Goal: Task Accomplishment & Management: Manage account settings

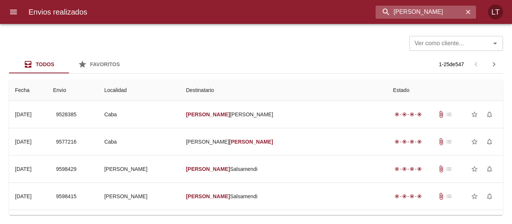
click at [411, 12] on input "Diana Rozas" at bounding box center [419, 12] width 88 height 13
paste input "Esther"
type input "Diana Esther Rozas"
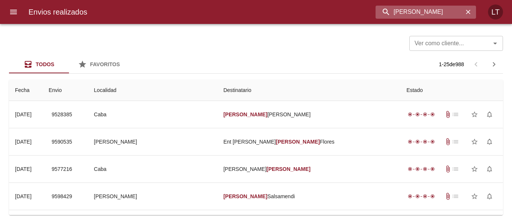
click at [417, 10] on input "Diana Esther Rozas" at bounding box center [419, 12] width 88 height 13
drag, startPoint x: 26, startPoint y: 19, endPoint x: 17, endPoint y: 16, distance: 10.0
click at [21, 18] on div "Envios realizados Diana Esther Rozas LT" at bounding box center [256, 12] width 512 height 24
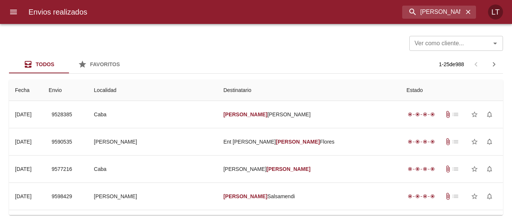
click at [17, 16] on icon "menu" at bounding box center [13, 11] width 9 height 9
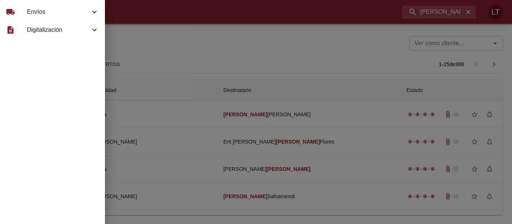
click at [24, 12] on div "local_shipping Envíos" at bounding box center [52, 12] width 105 height 18
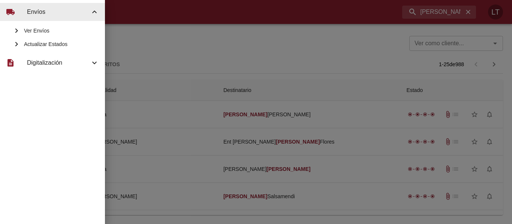
click at [38, 42] on span "Actualizar Estados" at bounding box center [61, 43] width 75 height 7
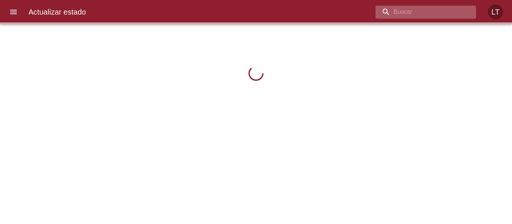
click at [432, 12] on input "buscar" at bounding box center [419, 12] width 88 height 13
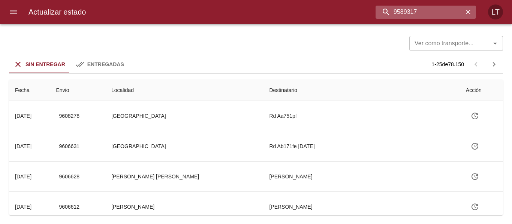
type input "9589317"
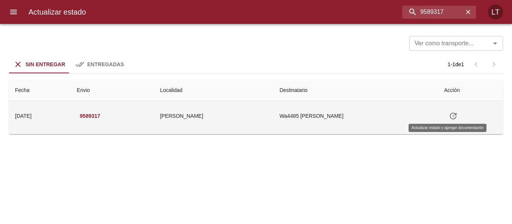
click at [449, 118] on icon "Tabla de envíos del cliente" at bounding box center [453, 116] width 9 height 9
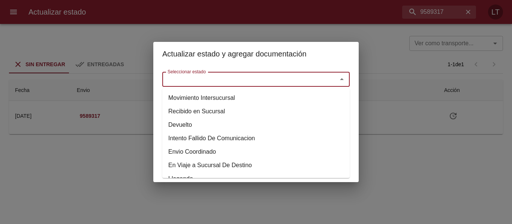
click at [250, 84] on input "Seleccionar estado" at bounding box center [245, 79] width 161 height 10
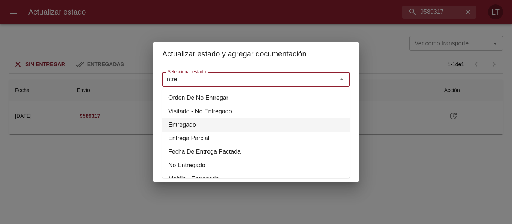
click at [185, 122] on li "Entregado" at bounding box center [255, 124] width 187 height 13
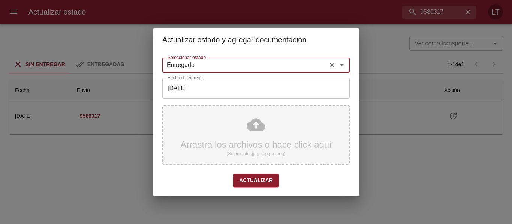
type input "Entregado"
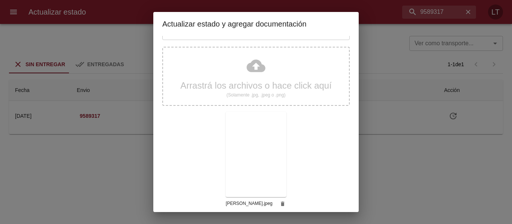
scroll to position [70, 0]
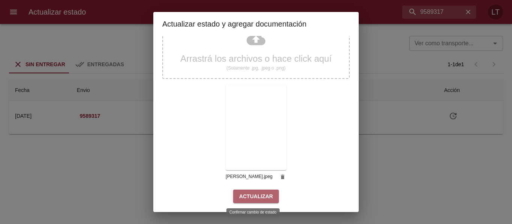
click at [260, 195] on span "Actualizar" at bounding box center [256, 196] width 34 height 9
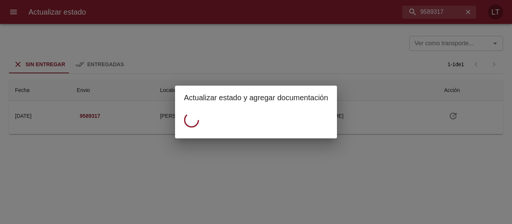
scroll to position [0, 0]
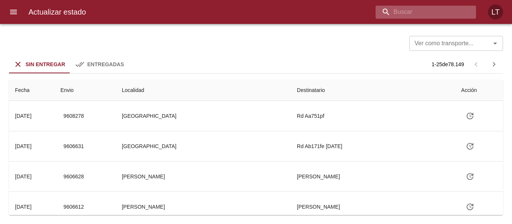
click at [426, 16] on input "buscar" at bounding box center [419, 12] width 88 height 13
type input "271948"
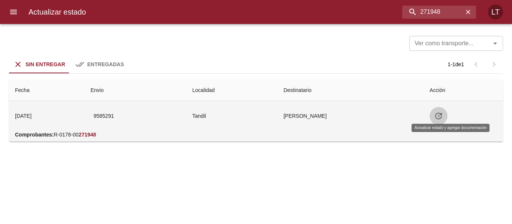
click at [443, 114] on icon "Tabla de envíos del cliente" at bounding box center [438, 116] width 9 height 9
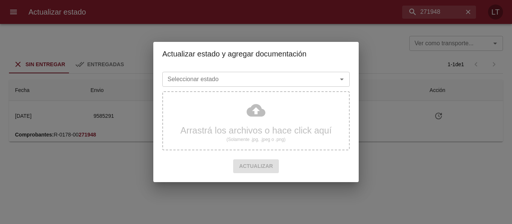
click at [262, 85] on div "Seleccionar estado" at bounding box center [255, 79] width 187 height 15
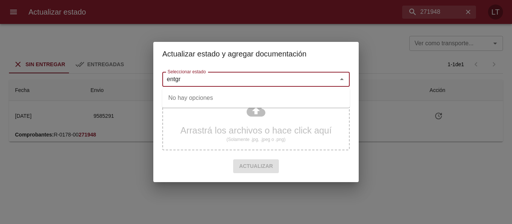
click at [198, 79] on input "entgr" at bounding box center [245, 79] width 161 height 10
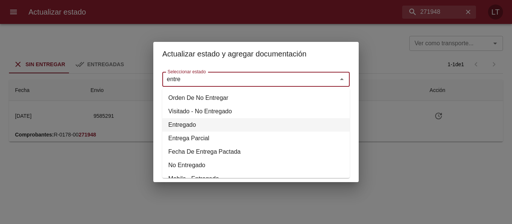
click at [180, 125] on li "Entregado" at bounding box center [255, 124] width 187 height 13
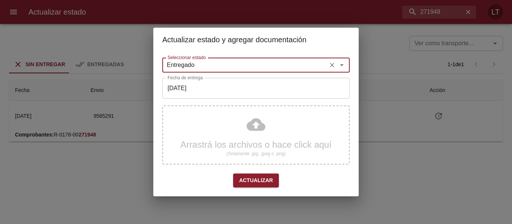
type input "Entregado"
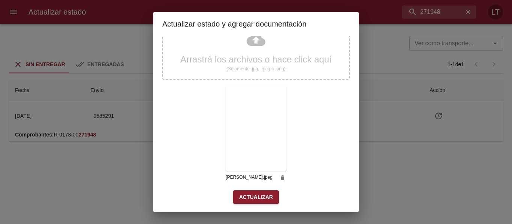
scroll to position [70, 0]
click at [259, 192] on span "Actualizar" at bounding box center [256, 196] width 34 height 9
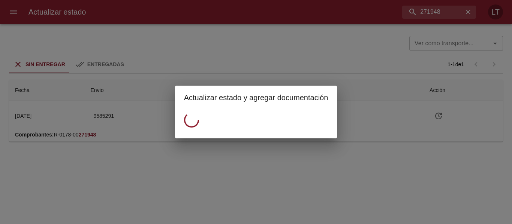
scroll to position [0, 0]
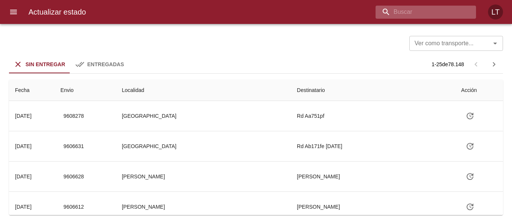
click at [413, 10] on input "buscar" at bounding box center [419, 12] width 88 height 13
type input "9570338"
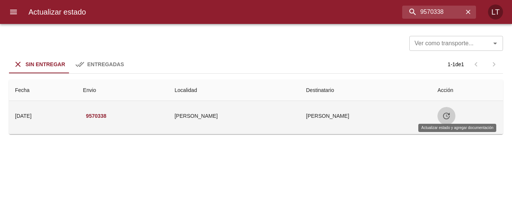
click at [451, 120] on icon "Tabla de envíos del cliente" at bounding box center [446, 116] width 9 height 9
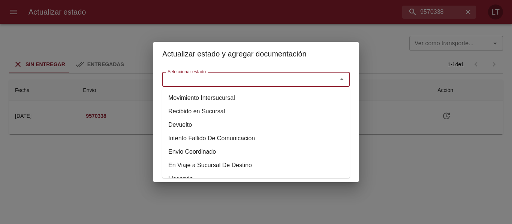
click at [264, 81] on input "Seleccionar estado" at bounding box center [245, 79] width 161 height 10
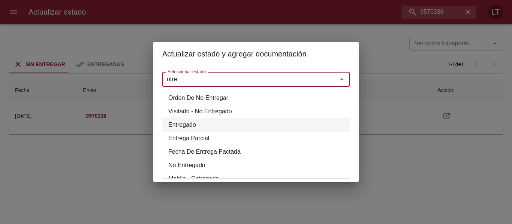
click at [197, 121] on li "Entregado" at bounding box center [255, 124] width 187 height 13
type input "Entregado"
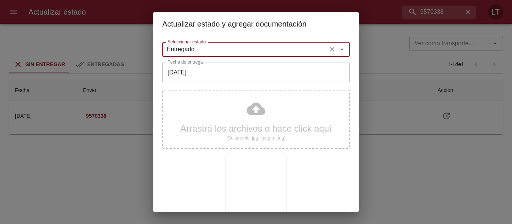
scroll to position [70, 0]
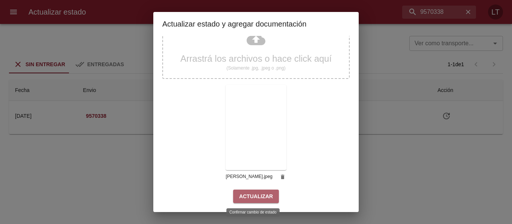
click at [256, 197] on span "Actualizar" at bounding box center [256, 196] width 34 height 9
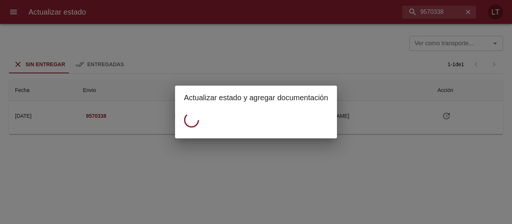
scroll to position [0, 0]
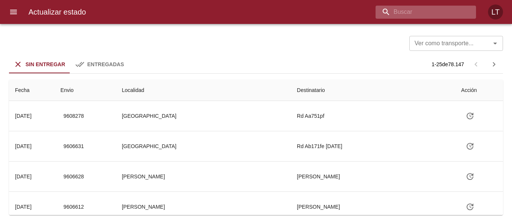
click at [442, 11] on input "buscar" at bounding box center [419, 12] width 88 height 13
type input "9572705"
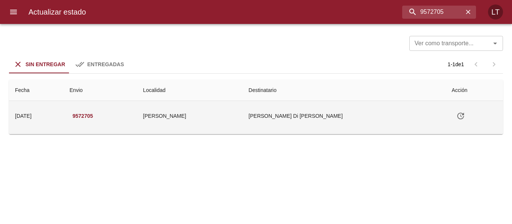
click at [452, 117] on button "Tabla de envíos del cliente" at bounding box center [461, 116] width 18 height 18
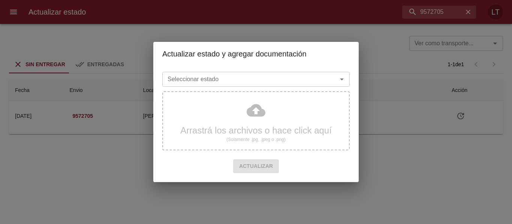
click at [248, 89] on div "Arrastrá los archivos o hace click aquí (Solamente .jpg, .jpeg o .png)" at bounding box center [255, 123] width 187 height 71
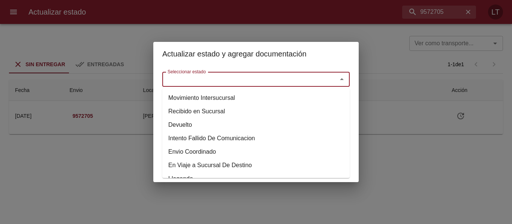
click at [245, 77] on input "Seleccionar estado" at bounding box center [245, 79] width 161 height 10
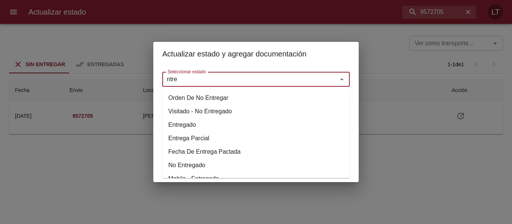
click at [170, 129] on li "Entregado" at bounding box center [255, 124] width 187 height 13
type input "Entregado"
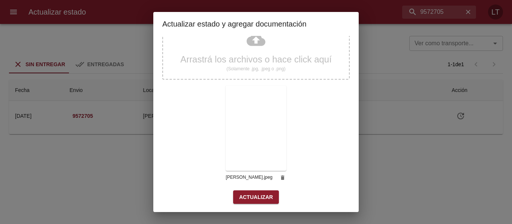
scroll to position [70, 0]
click at [267, 196] on span "Actualizar" at bounding box center [256, 196] width 34 height 9
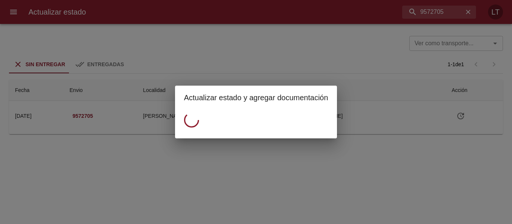
scroll to position [0, 0]
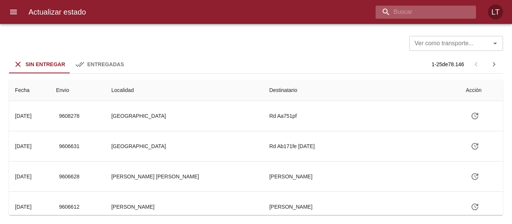
click at [415, 14] on input "buscar" at bounding box center [419, 12] width 88 height 13
type input "9566258"
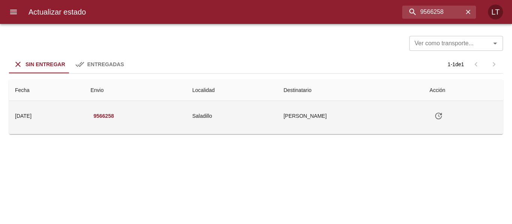
click at [443, 111] on button "Tabla de envíos del cliente" at bounding box center [438, 116] width 18 height 18
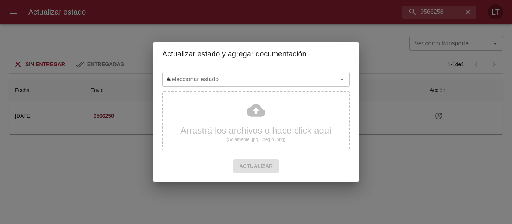
click at [238, 81] on input "e" at bounding box center [245, 79] width 161 height 10
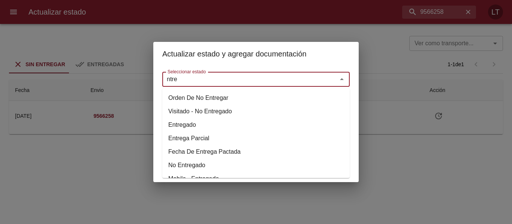
click at [206, 123] on li "Entregado" at bounding box center [255, 124] width 187 height 13
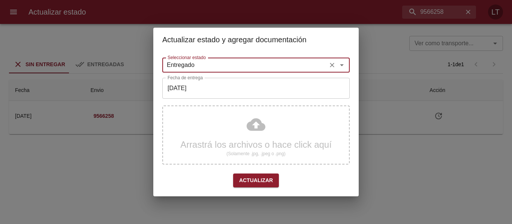
type input "Entregado"
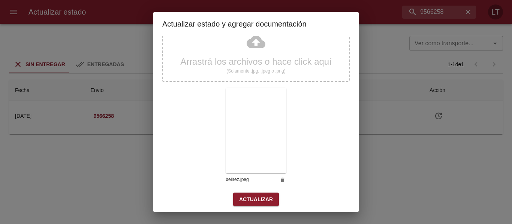
scroll to position [70, 0]
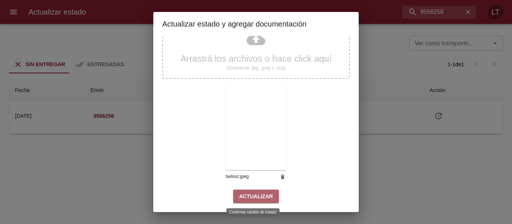
click at [269, 197] on button "Actualizar" at bounding box center [256, 197] width 46 height 14
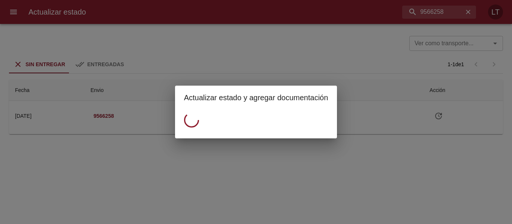
scroll to position [0, 0]
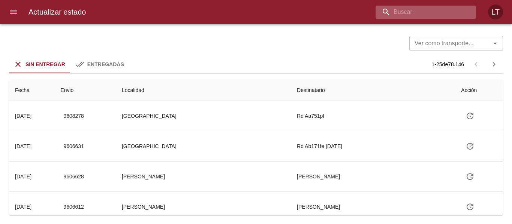
click at [421, 9] on input "buscar" at bounding box center [419, 12] width 88 height 13
type input "9566402"
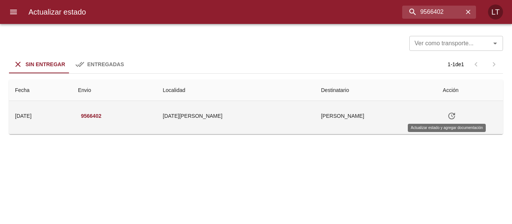
click at [447, 117] on icon "Tabla de envíos del cliente" at bounding box center [451, 116] width 9 height 9
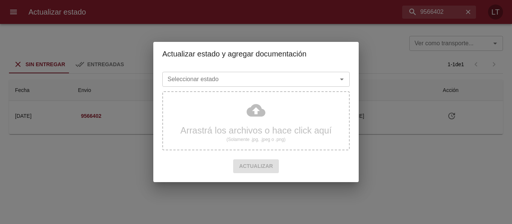
click at [308, 79] on input "Seleccionar estado" at bounding box center [245, 79] width 161 height 10
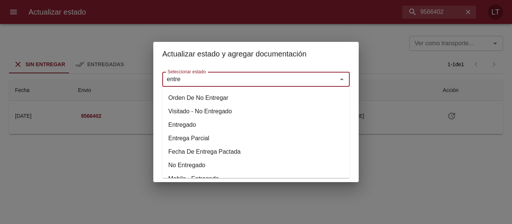
click at [215, 123] on li "Entregado" at bounding box center [255, 124] width 187 height 13
type input "Entregado"
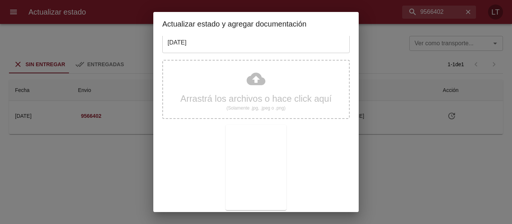
scroll to position [70, 0]
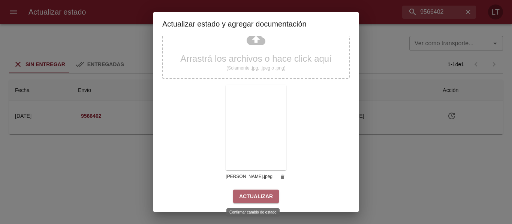
click at [268, 196] on span "Actualizar" at bounding box center [256, 196] width 34 height 9
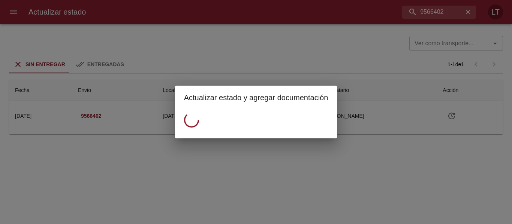
scroll to position [0, 0]
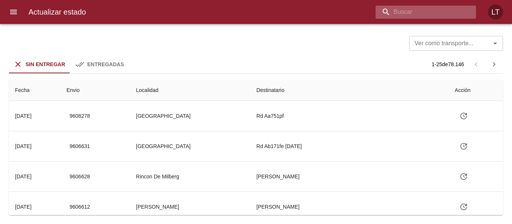
click at [441, 9] on input "buscar" at bounding box center [419, 12] width 88 height 13
paste input "9203394"
type input "9203394"
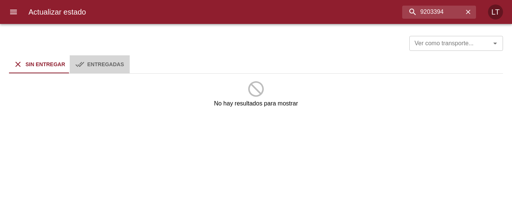
click at [119, 60] on div "Entregadas" at bounding box center [105, 64] width 37 height 9
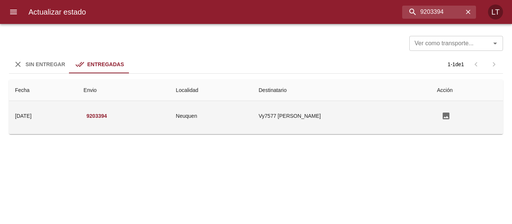
click at [205, 123] on td "Neuquen" at bounding box center [211, 116] width 83 height 30
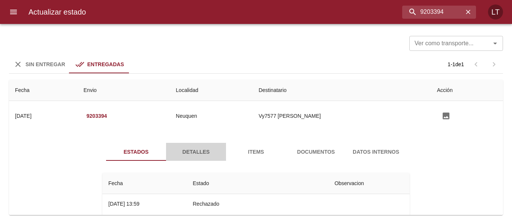
click at [202, 153] on span "Detalles" at bounding box center [195, 152] width 51 height 9
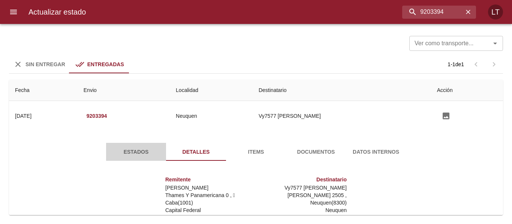
click at [124, 151] on span "Estados" at bounding box center [136, 152] width 51 height 9
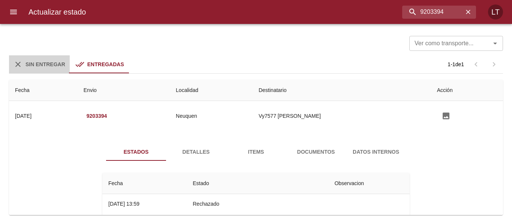
click at [65, 57] on button "Sin Entregar" at bounding box center [39, 64] width 61 height 18
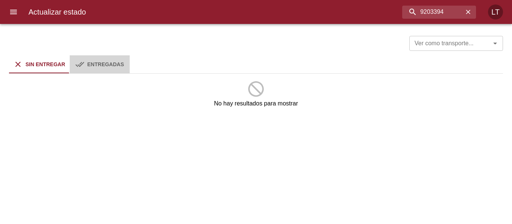
click at [101, 60] on div "Entregadas" at bounding box center [105, 64] width 37 height 9
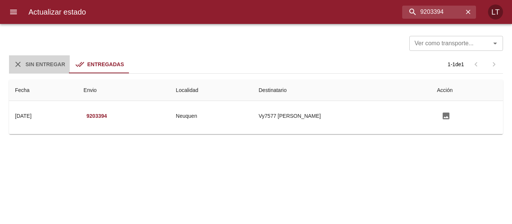
click at [66, 66] on button "Sin Entregar" at bounding box center [39, 64] width 61 height 18
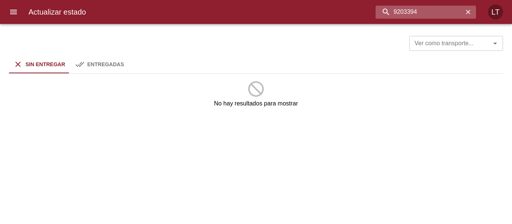
click at [422, 10] on input "9203394" at bounding box center [419, 12] width 88 height 13
paste input "414567"
type input "9414567"
click at [112, 69] on div "Entregadas" at bounding box center [105, 64] width 37 height 9
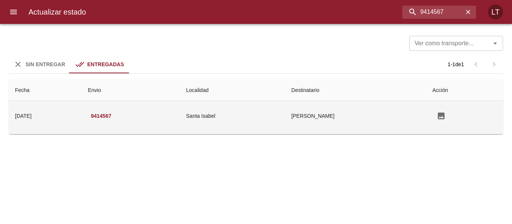
click at [313, 127] on td "[PERSON_NAME]" at bounding box center [355, 116] width 141 height 30
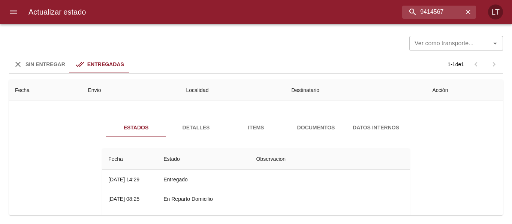
scroll to position [37, 0]
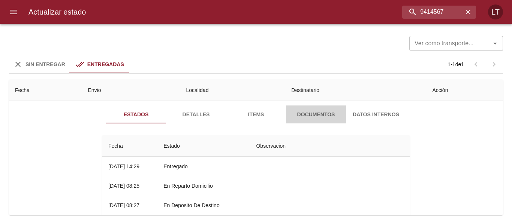
click at [328, 112] on span "Documentos" at bounding box center [315, 114] width 51 height 9
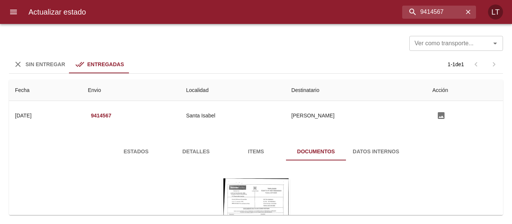
scroll to position [0, 0]
click at [473, 13] on div "9414567" at bounding box center [439, 12] width 74 height 13
click at [471, 12] on icon "button" at bounding box center [467, 11] width 7 height 7
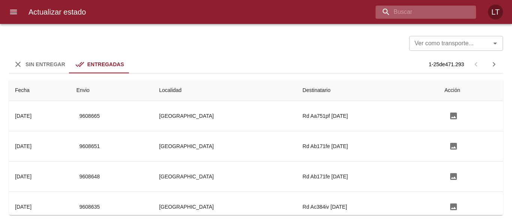
click at [420, 12] on input "buscar" at bounding box center [419, 12] width 88 height 13
paste input "9577758"
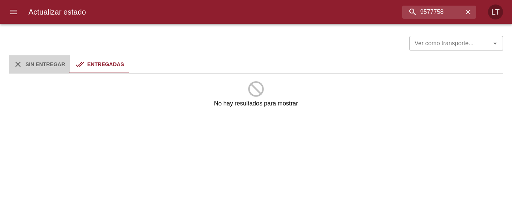
click at [48, 66] on span "Sin Entregar" at bounding box center [45, 64] width 40 height 6
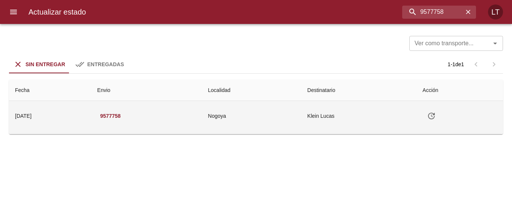
click at [283, 129] on td "Nogoya" at bounding box center [251, 116] width 99 height 30
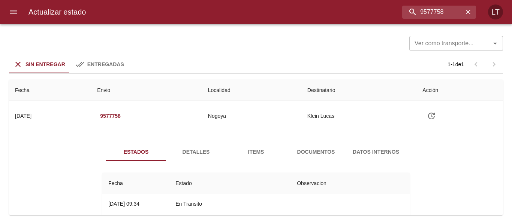
scroll to position [37, 0]
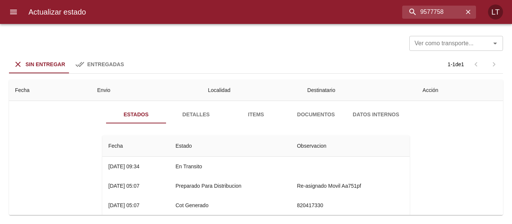
click at [305, 114] on span "Documentos" at bounding box center [315, 114] width 51 height 9
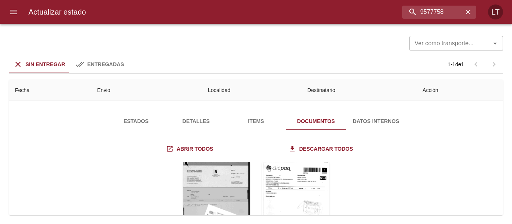
scroll to position [0, 0]
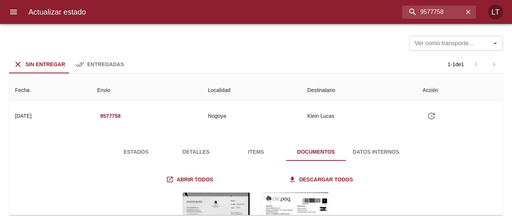
click at [142, 147] on button "Estados" at bounding box center [136, 152] width 60 height 18
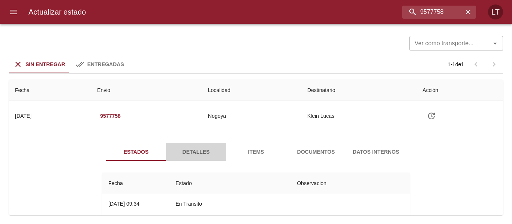
click at [184, 147] on button "Detalles" at bounding box center [196, 152] width 60 height 18
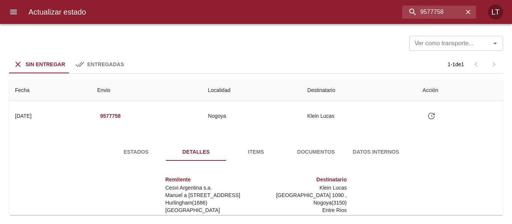
click at [118, 146] on button "Estados" at bounding box center [136, 152] width 60 height 18
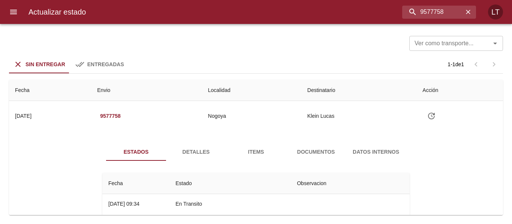
click at [194, 159] on button "Detalles" at bounding box center [196, 152] width 60 height 18
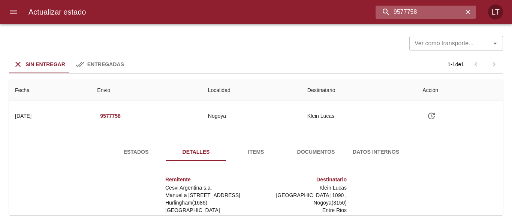
click at [423, 13] on input "9577758" at bounding box center [419, 12] width 88 height 13
type input "9599404"
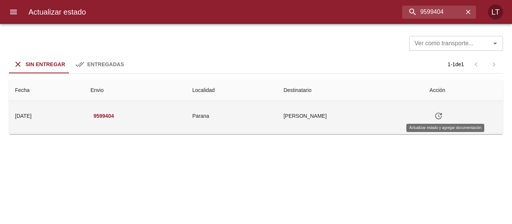
click at [443, 121] on button "Tabla de envíos del cliente" at bounding box center [438, 116] width 18 height 18
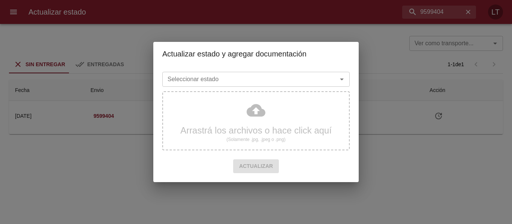
click at [254, 72] on div "Seleccionar estado" at bounding box center [255, 79] width 187 height 15
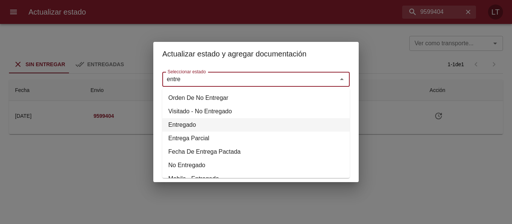
click at [185, 123] on li "Entregado" at bounding box center [255, 124] width 187 height 13
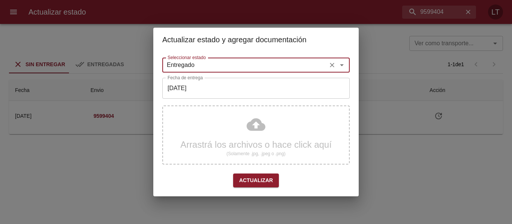
type input "Entregado"
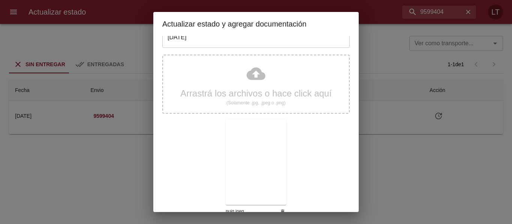
scroll to position [70, 0]
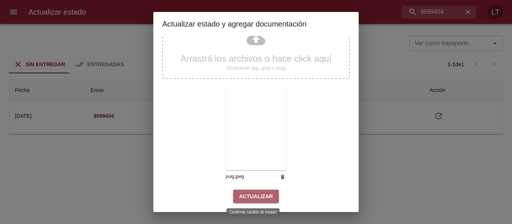
click at [259, 195] on span "Actualizar" at bounding box center [256, 196] width 34 height 9
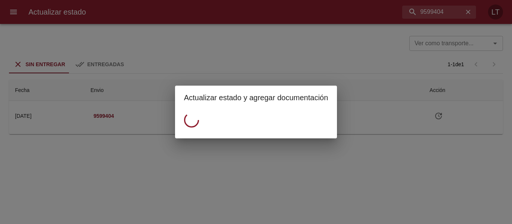
scroll to position [0, 0]
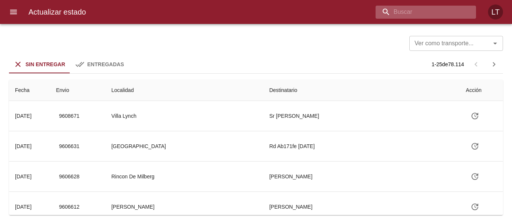
click at [434, 8] on input "buscar" at bounding box center [419, 12] width 88 height 13
paste input "9584671"
type input "9584671"
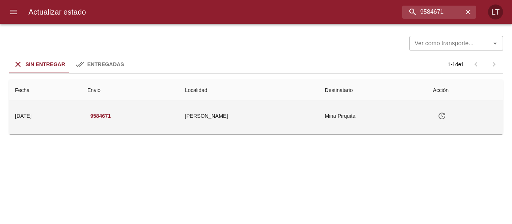
click at [319, 111] on td "Mina Pirquita" at bounding box center [373, 116] width 108 height 30
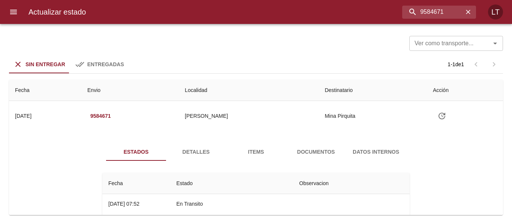
click at [306, 149] on span "Documentos" at bounding box center [315, 152] width 51 height 9
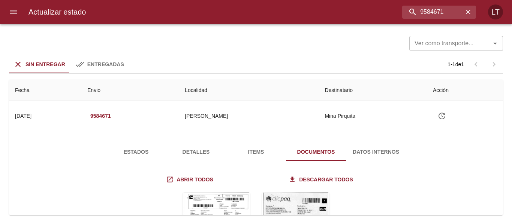
click at [7, 11] on div at bounding box center [3, 112] width 7 height 224
click at [21, 13] on button "menu" at bounding box center [13, 12] width 18 height 18
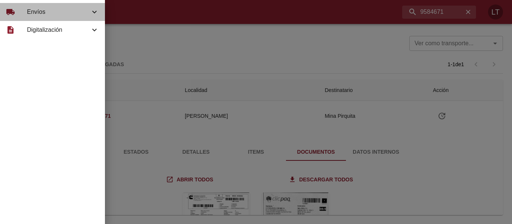
click at [11, 11] on div "local_shipping Envíos" at bounding box center [52, 12] width 105 height 18
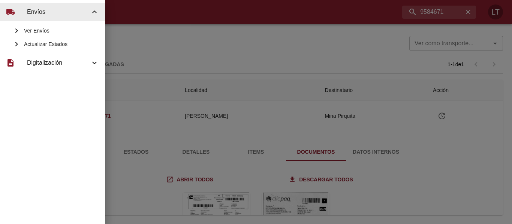
click at [30, 31] on span "Ver Envíos" at bounding box center [61, 30] width 75 height 7
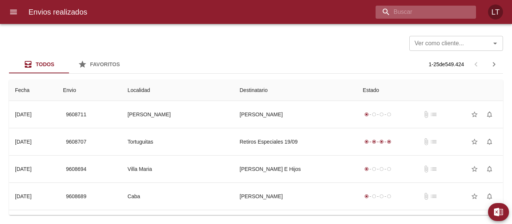
click at [419, 16] on input "buscar" at bounding box center [419, 12] width 88 height 13
paste input "9582208"
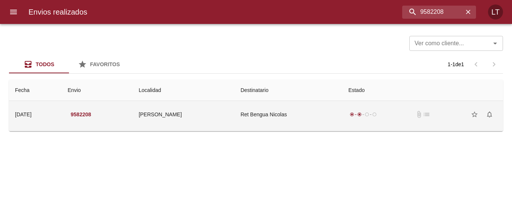
click at [310, 113] on td "Ret Bengua Nicolas" at bounding box center [289, 114] width 108 height 27
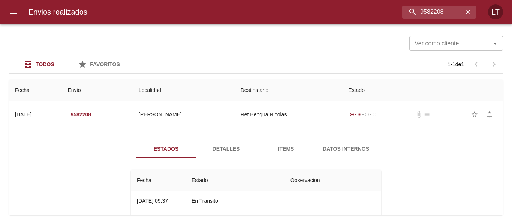
click at [432, 19] on div "Envios realizados 9582208 LT" at bounding box center [256, 12] width 512 height 24
click at [434, 13] on input "9582208" at bounding box center [419, 12] width 88 height 13
paste input "605290"
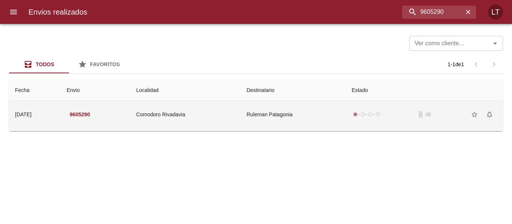
click at [260, 122] on td "Ruleman Patagonia" at bounding box center [293, 114] width 105 height 27
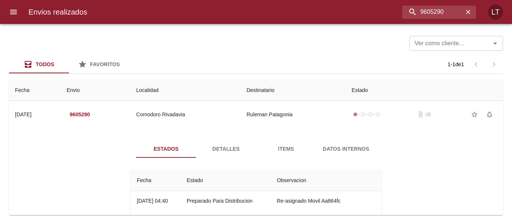
click at [423, 19] on div "Envios realizados 9605290 LT" at bounding box center [256, 12] width 512 height 24
click at [425, 12] on input "9605290" at bounding box center [419, 12] width 88 height 13
paste input "2902"
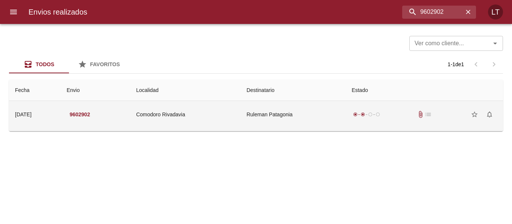
click at [278, 115] on td "Ruleman Patagonia" at bounding box center [293, 114] width 105 height 27
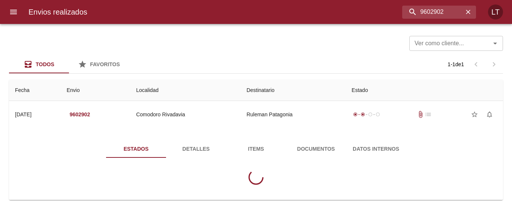
click at [297, 142] on button "Documentos" at bounding box center [316, 149] width 60 height 18
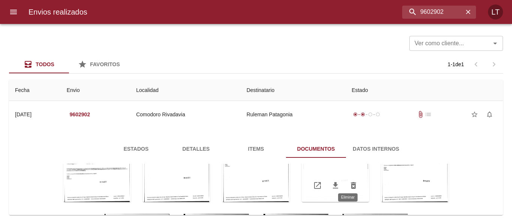
scroll to position [108, 0]
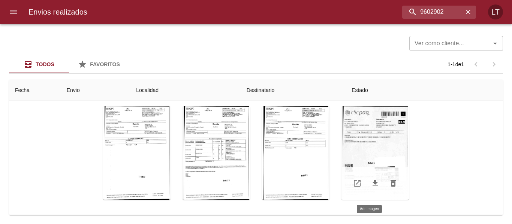
click at [386, 138] on div "Tabla de envíos del cliente" at bounding box center [374, 153] width 67 height 94
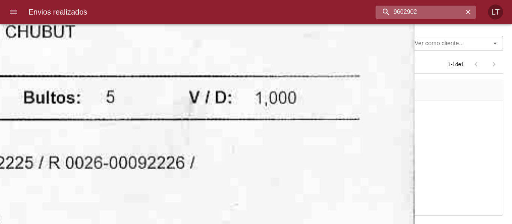
click at [422, 9] on input "9602902" at bounding box center [419, 12] width 88 height 13
paste input "17"
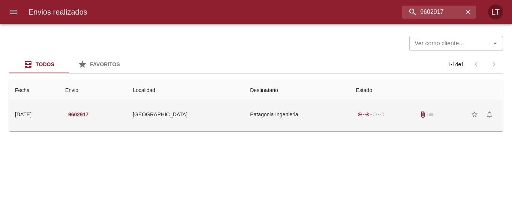
click at [322, 117] on td "Patagonia Ingenieria" at bounding box center [297, 114] width 106 height 27
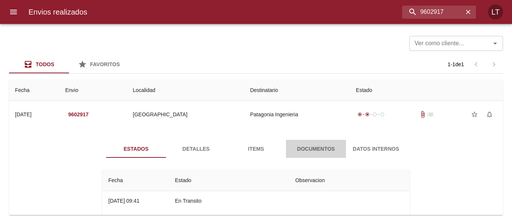
click at [317, 146] on span "Documentos" at bounding box center [315, 149] width 51 height 9
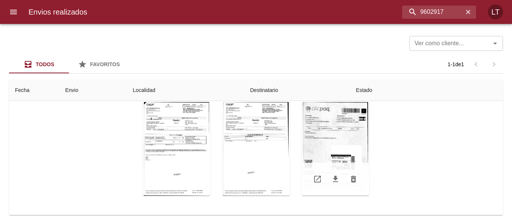
scroll to position [90, 0]
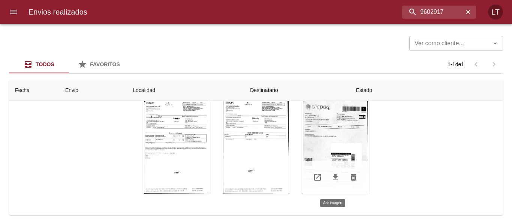
click at [326, 132] on div "Tabla de envíos del cliente" at bounding box center [335, 147] width 67 height 94
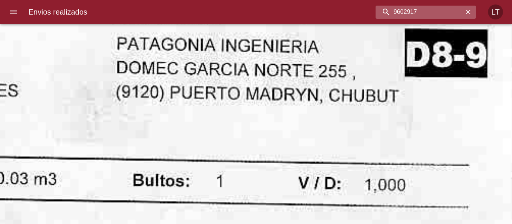
click at [431, 11] on input "9602917" at bounding box center [419, 12] width 88 height 13
paste input "5308"
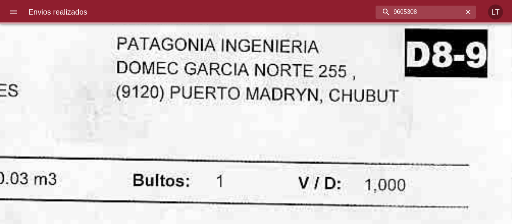
scroll to position [0, 0]
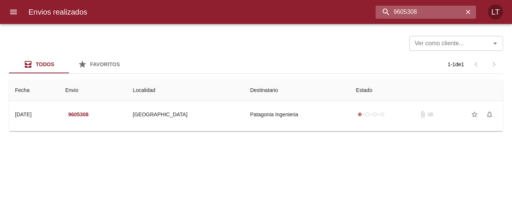
click at [407, 10] on input "9605308" at bounding box center [419, 12] width 88 height 13
paste input "39109"
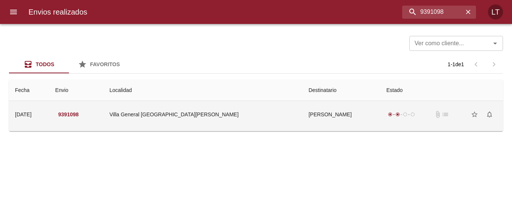
click at [262, 125] on td "Villa General San Martin" at bounding box center [202, 114] width 199 height 27
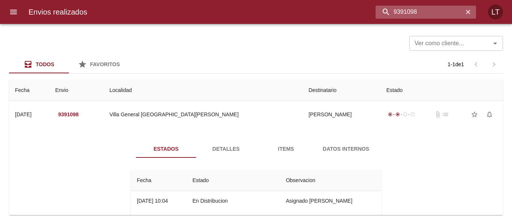
click at [427, 10] on input "9391098" at bounding box center [419, 12] width 88 height 13
paste input "602539"
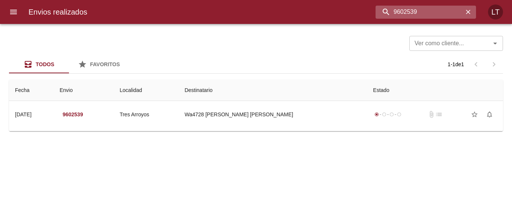
click at [413, 14] on input "9602539" at bounding box center [419, 12] width 88 height 13
paste input "9602868"
click at [413, 14] on input "96025399602868" at bounding box center [419, 12] width 88 height 13
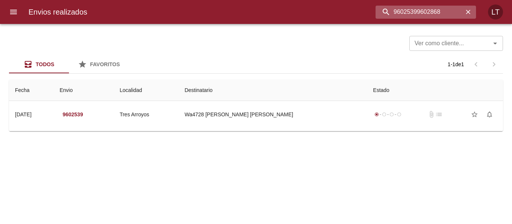
paste input "buscar"
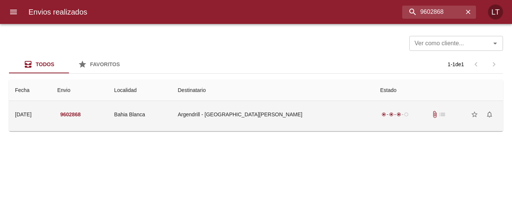
click at [281, 112] on td "Argendrill - [GEOGRAPHIC_DATA]" at bounding box center [273, 114] width 202 height 27
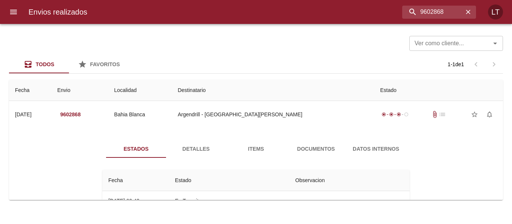
click at [301, 146] on span "Documentos" at bounding box center [315, 149] width 51 height 9
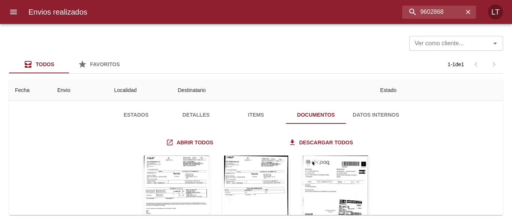
scroll to position [90, 0]
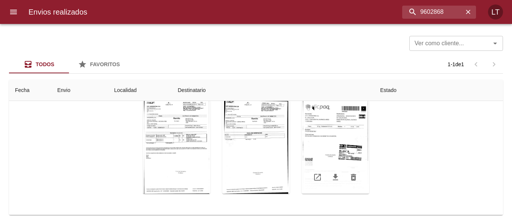
click at [364, 149] on div "Tabla de envíos del cliente" at bounding box center [335, 147] width 67 height 94
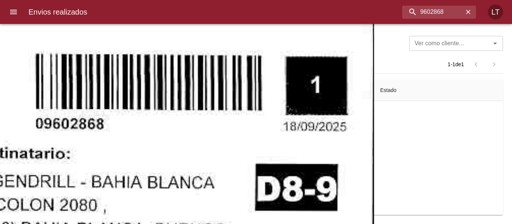
click at [424, 14] on input "9602868" at bounding box center [419, 12] width 88 height 13
paste input "5259"
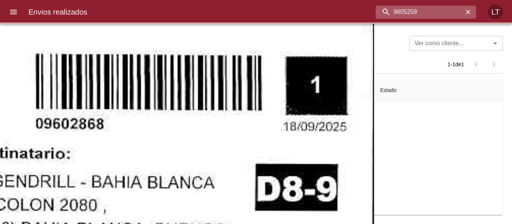
scroll to position [0, 0]
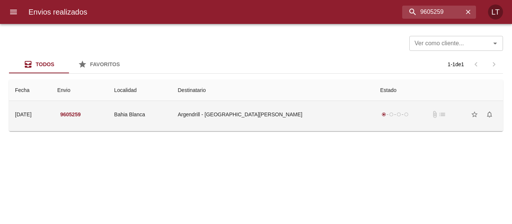
click at [265, 112] on td "Argendrill - [GEOGRAPHIC_DATA][PERSON_NAME]" at bounding box center [273, 114] width 202 height 27
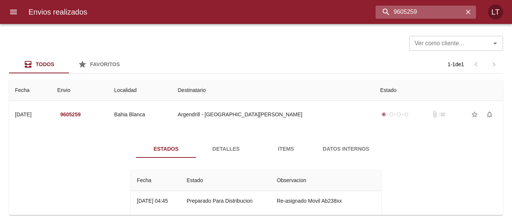
click at [434, 7] on input "9605259" at bounding box center [419, 12] width 88 height 13
paste input "241"
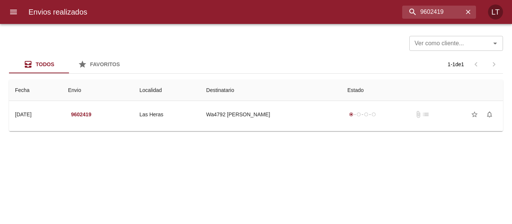
click at [283, 131] on td "Guia : 9602419" at bounding box center [256, 129] width 494 height 3
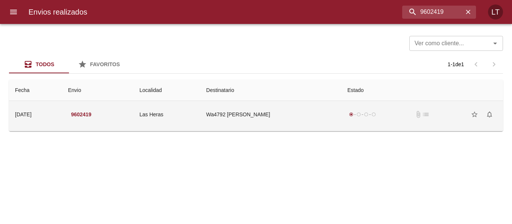
click at [283, 125] on td "Wa4792 Florencia Elena Lucero" at bounding box center [270, 114] width 141 height 27
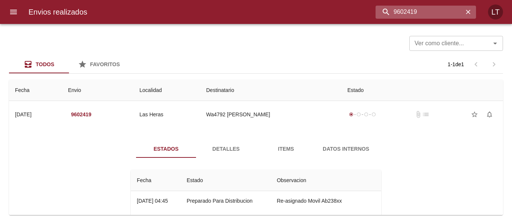
click at [433, 12] on input "9602419" at bounding box center [419, 12] width 88 height 13
paste input "591950"
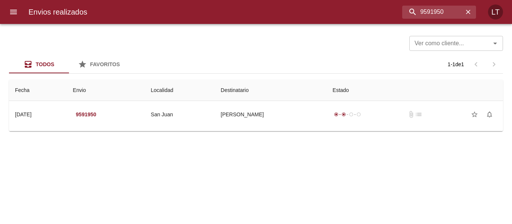
click at [329, 129] on td "Guia : 9591950" at bounding box center [256, 129] width 494 height 3
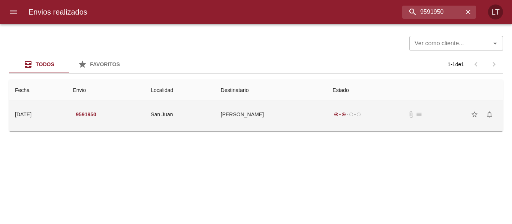
click at [328, 126] on td "radio_button_checked radio_button_checked radio_button_unchecked radio_button_u…" at bounding box center [414, 114] width 176 height 27
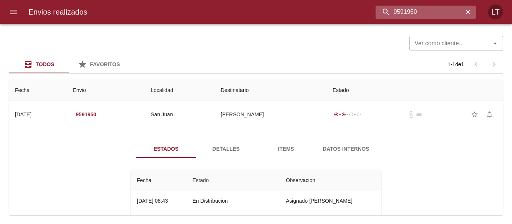
click at [423, 14] on input "9591950" at bounding box center [419, 12] width 88 height 13
paste input "694"
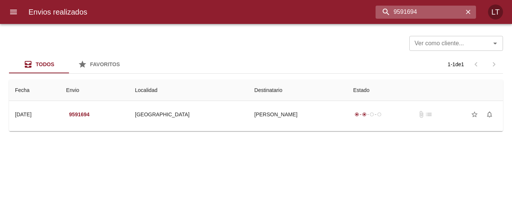
click at [420, 11] on input "9591694" at bounding box center [419, 12] width 88 height 13
paste input "3155"
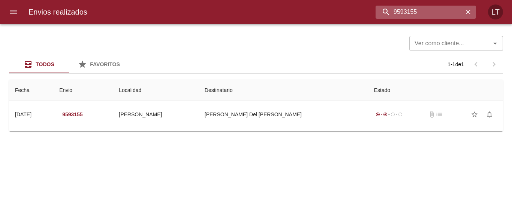
click at [425, 6] on input "9593155" at bounding box center [419, 12] width 88 height 13
paste input "2614"
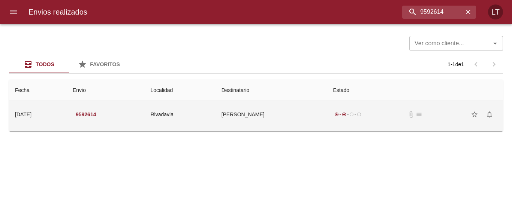
click at [299, 108] on td "Magali Cozzari" at bounding box center [271, 114] width 112 height 27
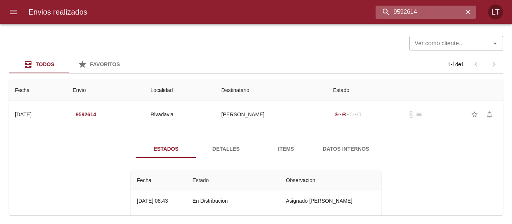
click at [426, 12] on input "9592614" at bounding box center [419, 12] width 88 height 13
paste input "602433"
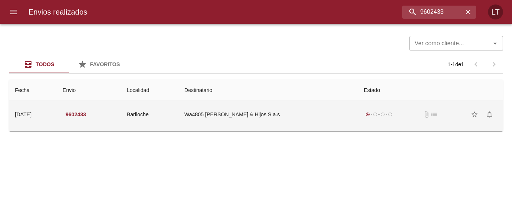
click at [299, 122] on td "Wa4805 Ojeda & Hijos S.a.s" at bounding box center [267, 114] width 179 height 27
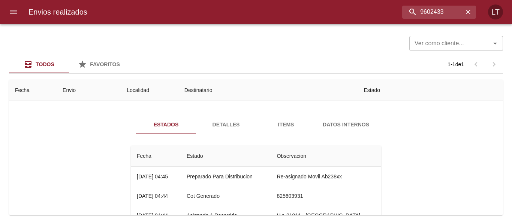
scroll to position [37, 0]
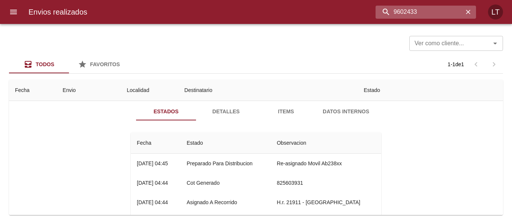
click at [450, 15] on input "9602433" at bounding box center [419, 12] width 88 height 13
paste input "5080"
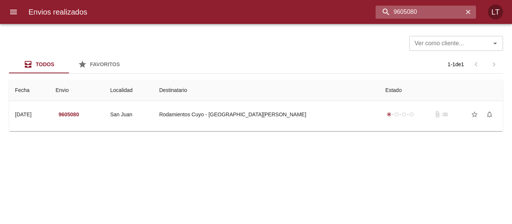
scroll to position [0, 0]
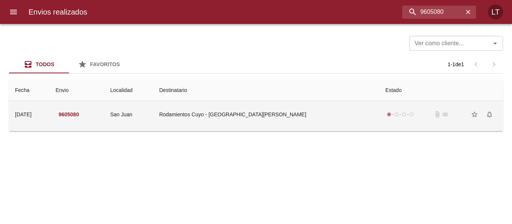
click at [286, 113] on td "Rodamientos Cuyo - San Juan" at bounding box center [266, 114] width 226 height 27
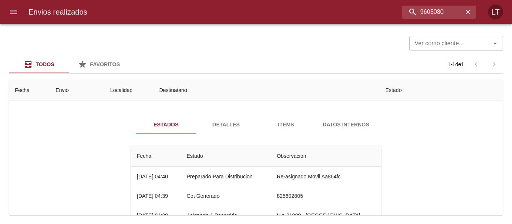
scroll to position [37, 0]
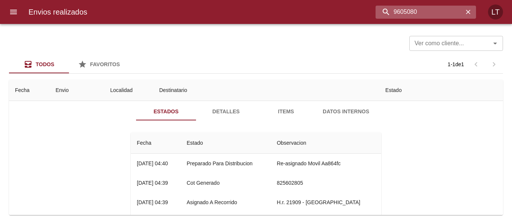
click at [431, 6] on input "9605080" at bounding box center [419, 12] width 88 height 13
paste input "3005"
type input "9603005"
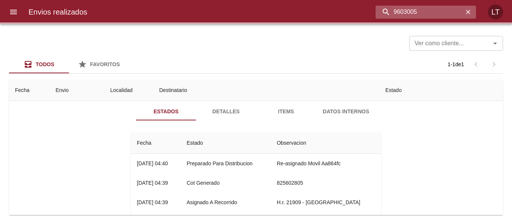
scroll to position [0, 0]
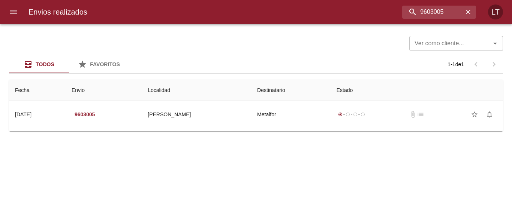
click at [21, 9] on button "menu" at bounding box center [13, 12] width 18 height 18
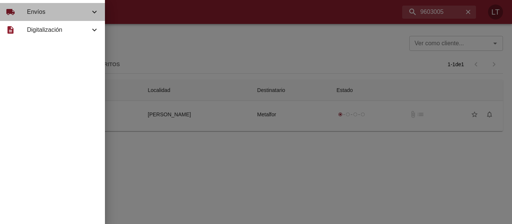
click at [22, 16] on div "local_shipping Envíos" at bounding box center [52, 12] width 105 height 18
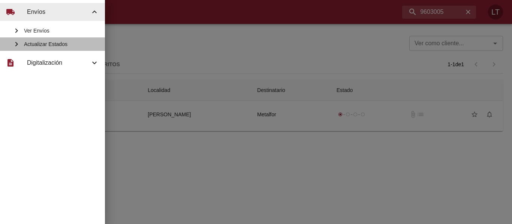
click at [45, 40] on span "Actualizar Estados" at bounding box center [61, 43] width 75 height 7
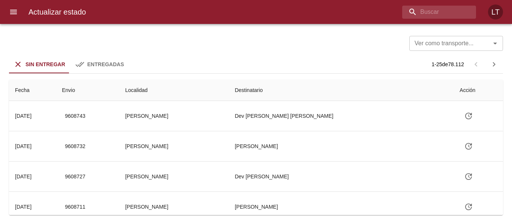
click at [217, 117] on td "[PERSON_NAME]" at bounding box center [174, 116] width 110 height 30
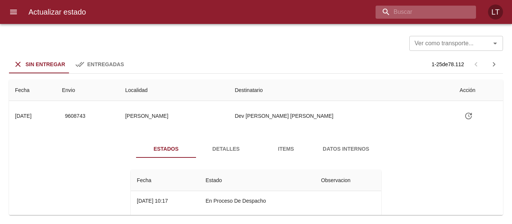
click at [418, 15] on input "buscar" at bounding box center [419, 12] width 88 height 13
paste input "9603005"
type input "9603005"
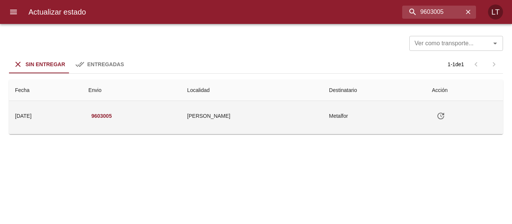
click at [241, 120] on td "Marcos Juarez" at bounding box center [252, 116] width 142 height 30
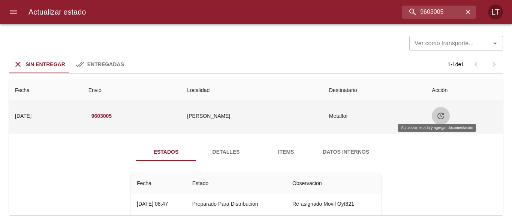
click at [440, 115] on icon "Tabla de envíos del cliente" at bounding box center [440, 116] width 7 height 7
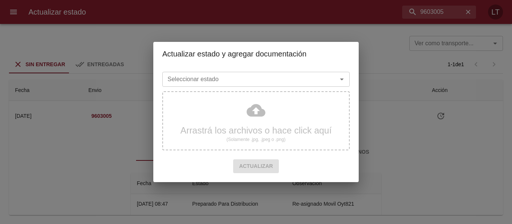
click at [252, 79] on input "Seleccionar estado" at bounding box center [245, 79] width 161 height 10
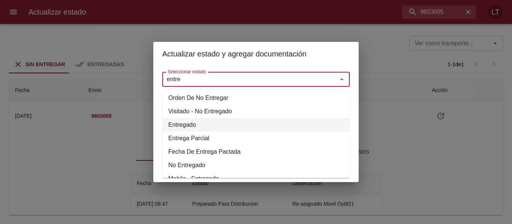
click at [178, 129] on li "Entregado" at bounding box center [255, 124] width 187 height 13
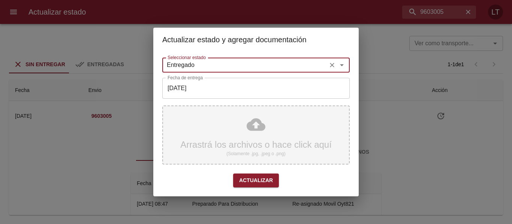
type input "Entregado"
click at [236, 129] on div "Arrastrá los archivos o hace click aquí (Solamente .jpg, .jpeg o .png)" at bounding box center [255, 135] width 187 height 59
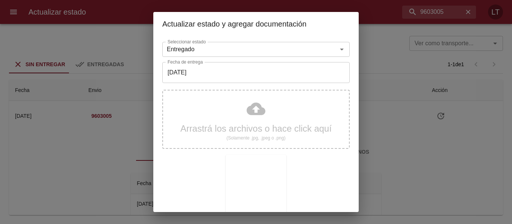
scroll to position [70, 0]
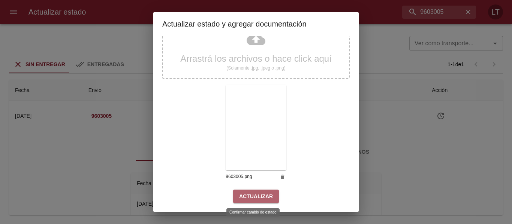
click at [272, 193] on button "Actualizar" at bounding box center [256, 197] width 46 height 14
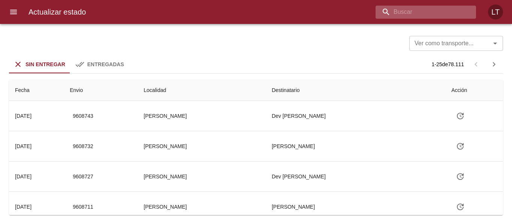
click at [444, 6] on input "buscar" at bounding box center [419, 12] width 88 height 13
paste input "9594043"
type input "9594043"
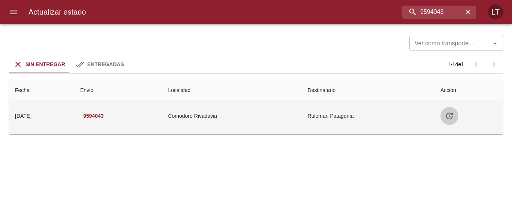
click at [449, 116] on icon "Tabla de envíos del cliente" at bounding box center [449, 116] width 9 height 9
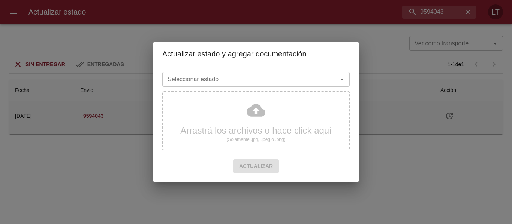
click at [283, 85] on div "Seleccionar estado" at bounding box center [255, 79] width 187 height 15
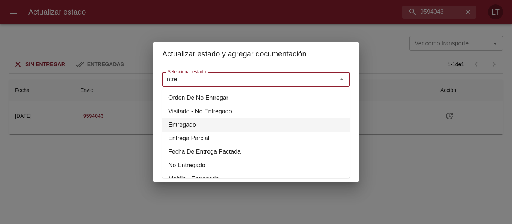
click at [181, 121] on li "Entregado" at bounding box center [255, 124] width 187 height 13
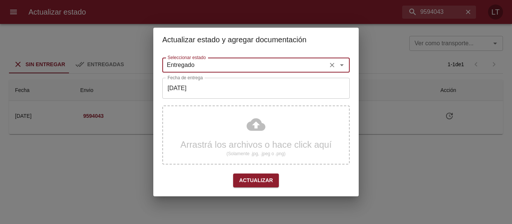
type input "Entregado"
click at [192, 89] on input "[DATE]" at bounding box center [255, 88] width 187 height 21
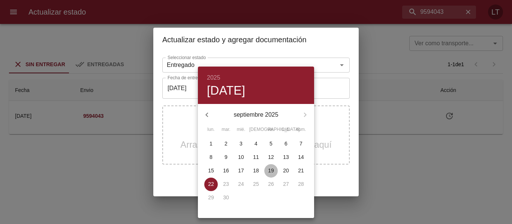
click at [269, 171] on p "19" at bounding box center [271, 170] width 6 height 7
type input "[DATE]"
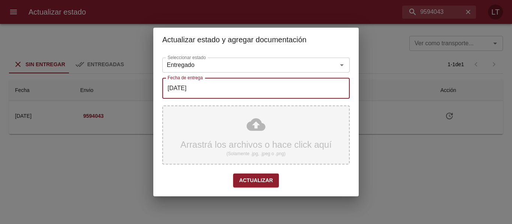
click at [257, 124] on div "Arrastrá los archivos o hace click aquí (Solamente .jpg, .jpeg o .png)" at bounding box center [255, 135] width 187 height 59
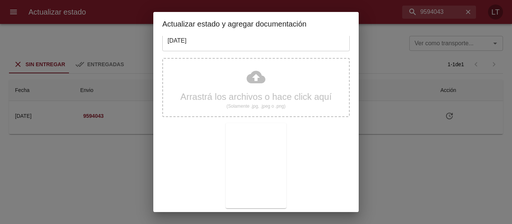
scroll to position [70, 0]
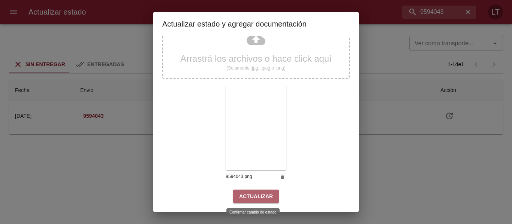
click at [255, 192] on span "Actualizar" at bounding box center [256, 196] width 34 height 9
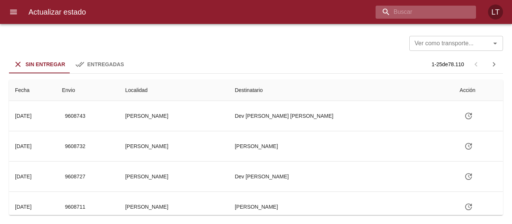
click at [414, 10] on input "buscar" at bounding box center [419, 12] width 88 height 13
paste input "9570310"
type input "9570310"
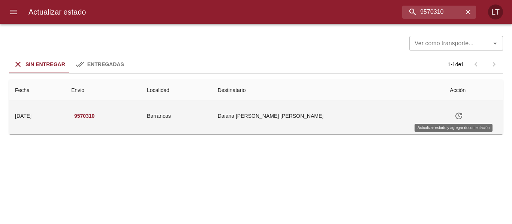
click at [454, 117] on icon "Tabla de envíos del cliente" at bounding box center [458, 116] width 9 height 9
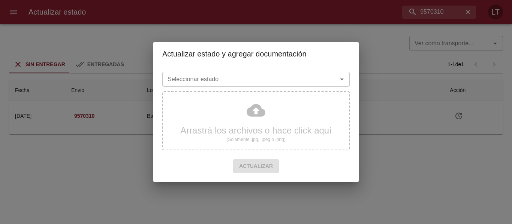
click at [255, 86] on div "Seleccionar estado" at bounding box center [255, 79] width 187 height 15
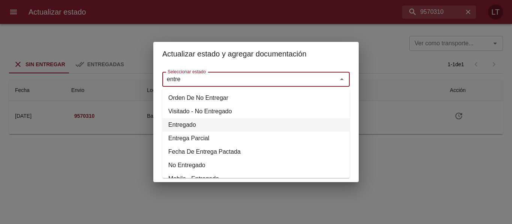
click at [196, 124] on li "Entregado" at bounding box center [255, 124] width 187 height 13
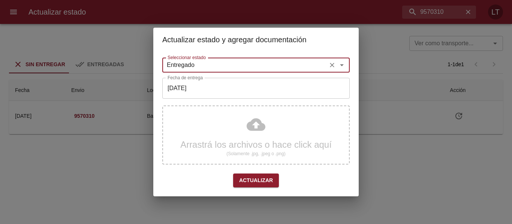
type input "Entregado"
click at [200, 93] on input "[DATE]" at bounding box center [255, 88] width 187 height 21
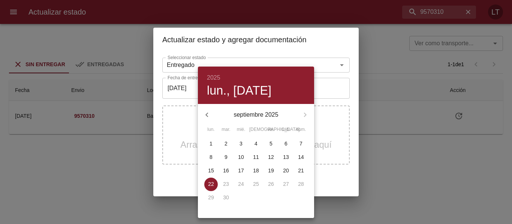
click at [273, 168] on p "19" at bounding box center [271, 170] width 6 height 7
type input "19/09/2025"
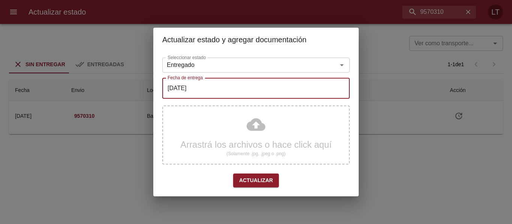
click at [254, 118] on div "Arrastrá los archivos o hace click aquí (Solamente .jpg, .jpeg o .png)" at bounding box center [255, 135] width 187 height 59
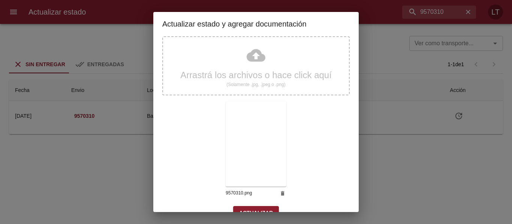
scroll to position [70, 0]
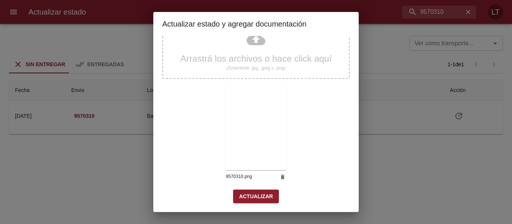
click at [257, 193] on span "Actualizar" at bounding box center [256, 196] width 34 height 9
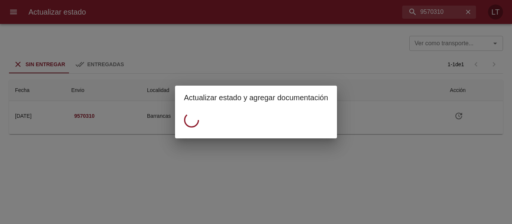
scroll to position [0, 0]
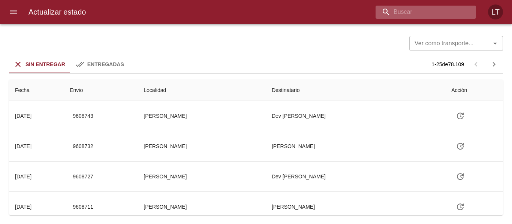
click at [446, 16] on input "buscar" at bounding box center [419, 12] width 88 height 13
paste input "9561510"
type input "9561510"
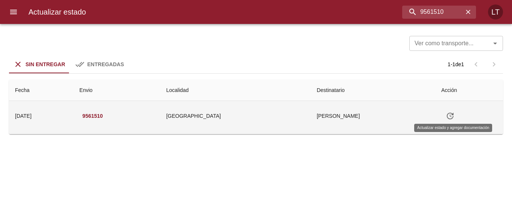
click at [451, 118] on icon "Tabla de envíos del cliente" at bounding box center [450, 116] width 7 height 7
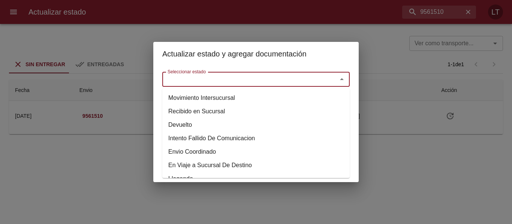
click at [272, 83] on input "Seleccionar estado" at bounding box center [245, 79] width 161 height 10
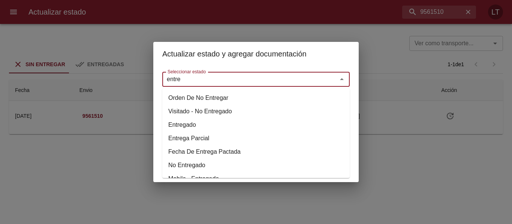
click at [184, 124] on li "Entregado" at bounding box center [255, 124] width 187 height 13
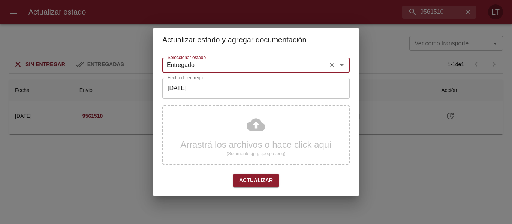
type input "Entregado"
click at [191, 93] on input "[DATE]" at bounding box center [255, 88] width 187 height 21
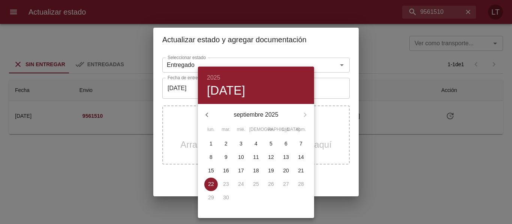
click at [181, 144] on div at bounding box center [256, 112] width 512 height 224
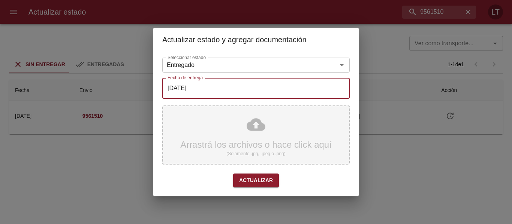
click at [254, 127] on div "Arrastrá los archivos o hace click aquí (Solamente .jpg, .jpeg o .png)" at bounding box center [255, 135] width 187 height 59
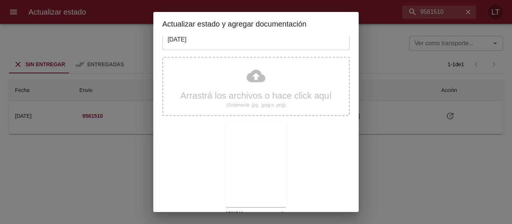
scroll to position [70, 0]
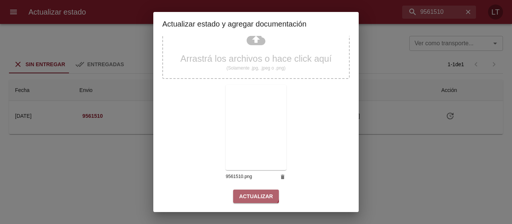
click at [251, 192] on span "Actualizar" at bounding box center [256, 196] width 34 height 9
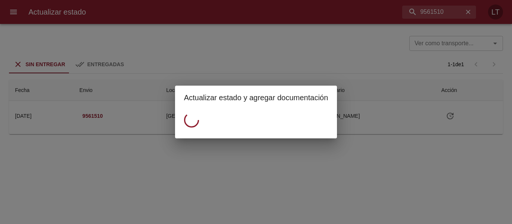
scroll to position [0, 0]
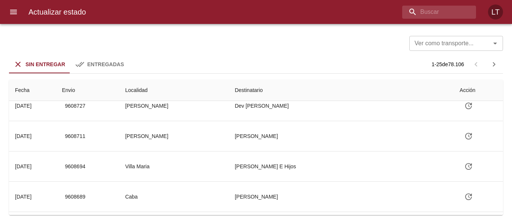
scroll to position [75, 0]
